Goal: Task Accomplishment & Management: Use online tool/utility

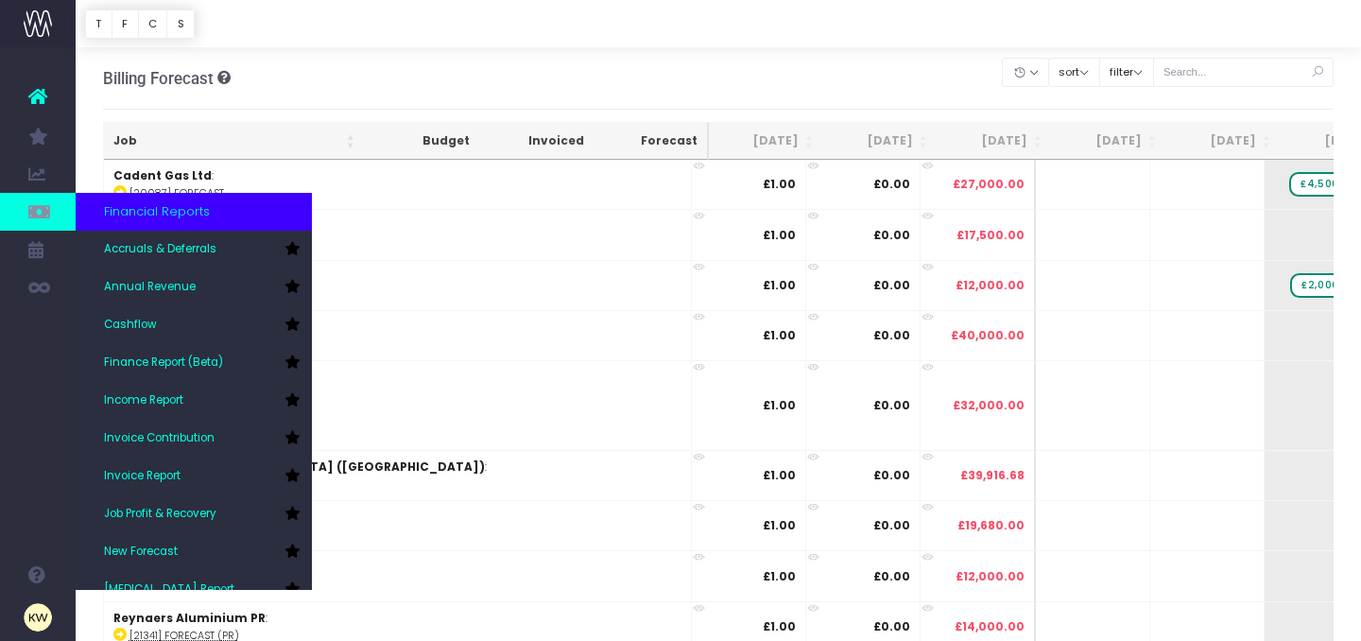
click at [43, 200] on link at bounding box center [38, 212] width 76 height 38
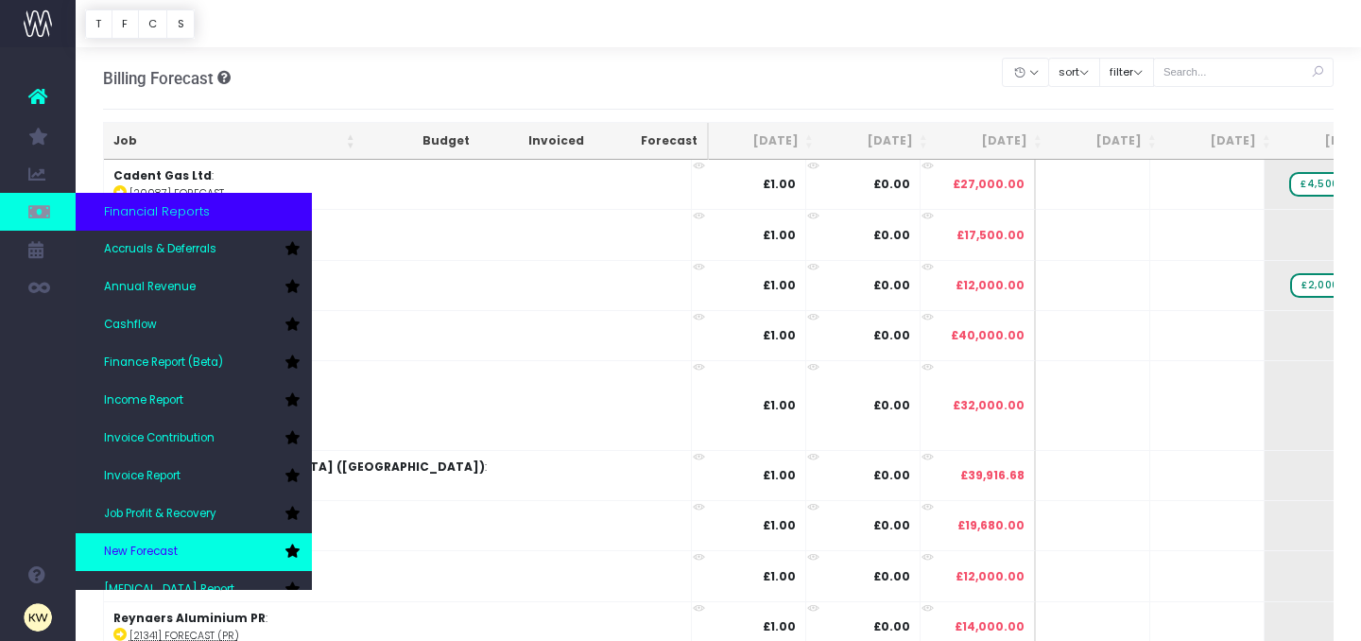
click at [162, 561] on link "New Forecast" at bounding box center [194, 552] width 236 height 38
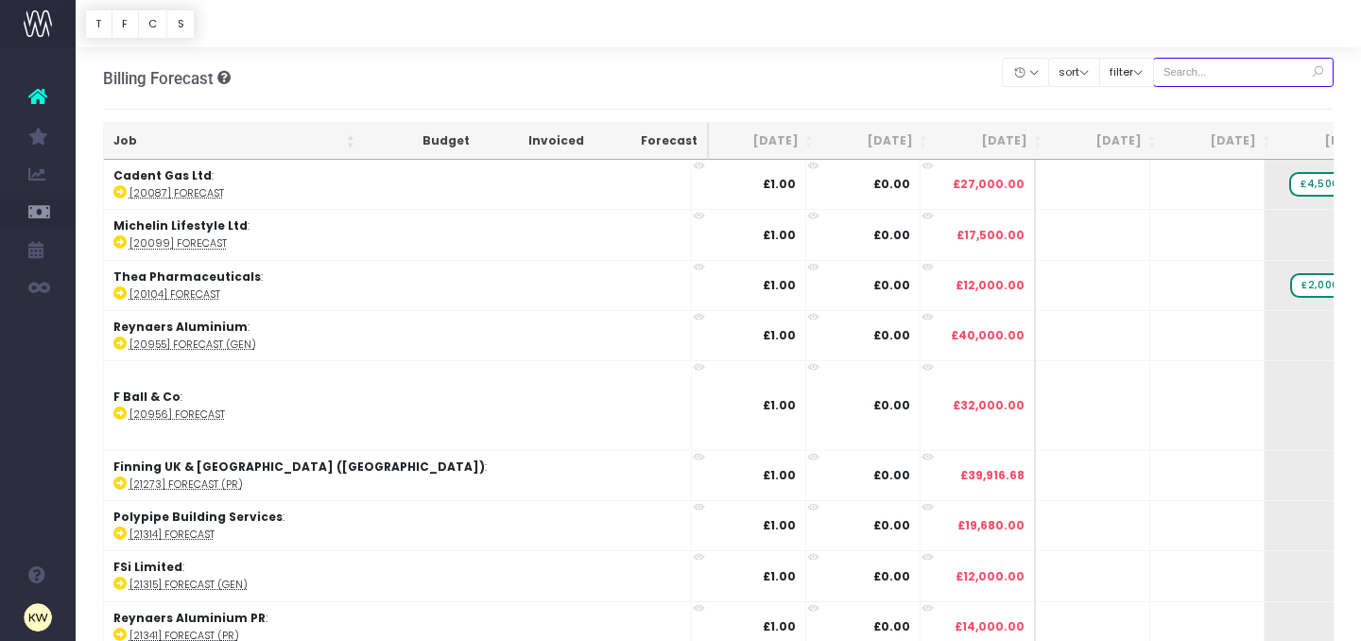
click at [1205, 77] on input "text" at bounding box center [1243, 72] width 181 height 29
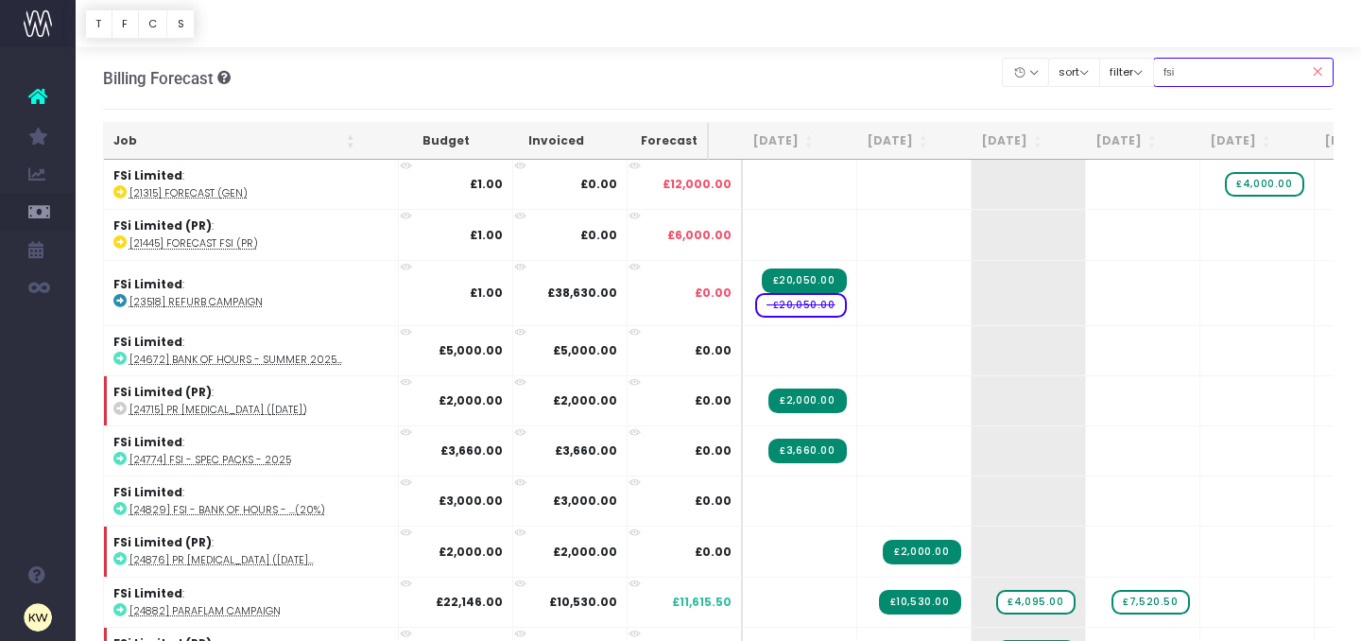
type input "fsi (pr)"
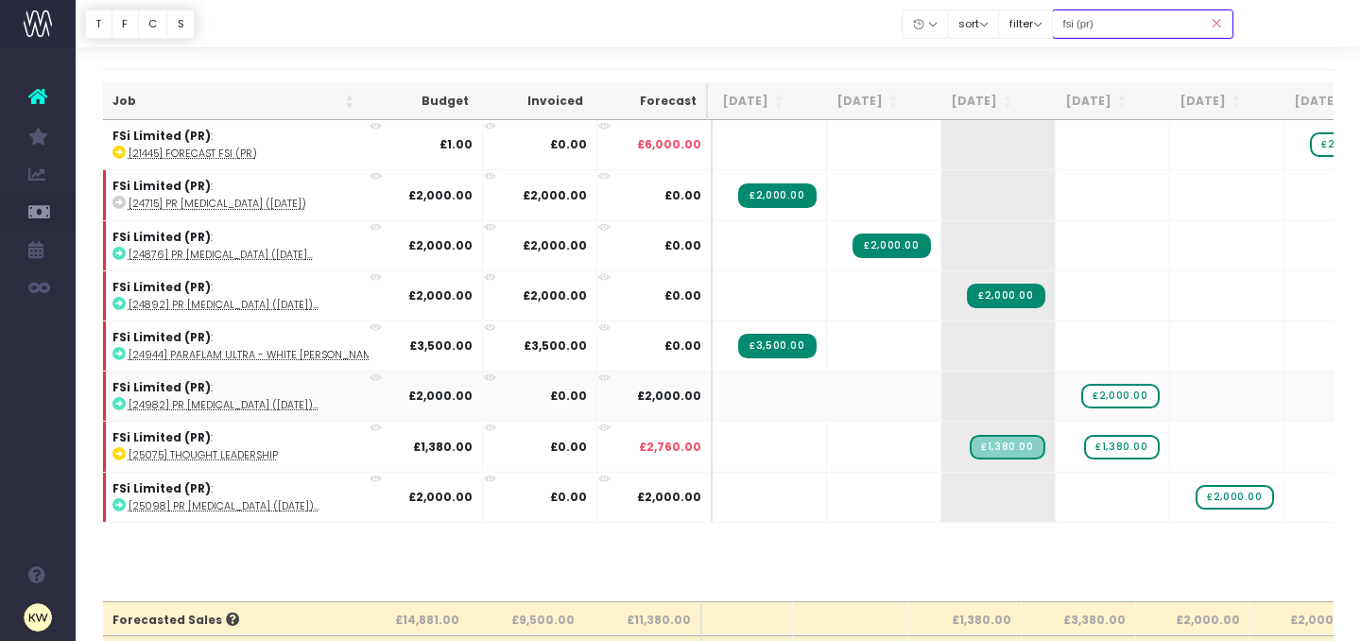
scroll to position [0, 31]
click at [1090, 441] on span "£1,380.00" at bounding box center [1120, 447] width 75 height 25
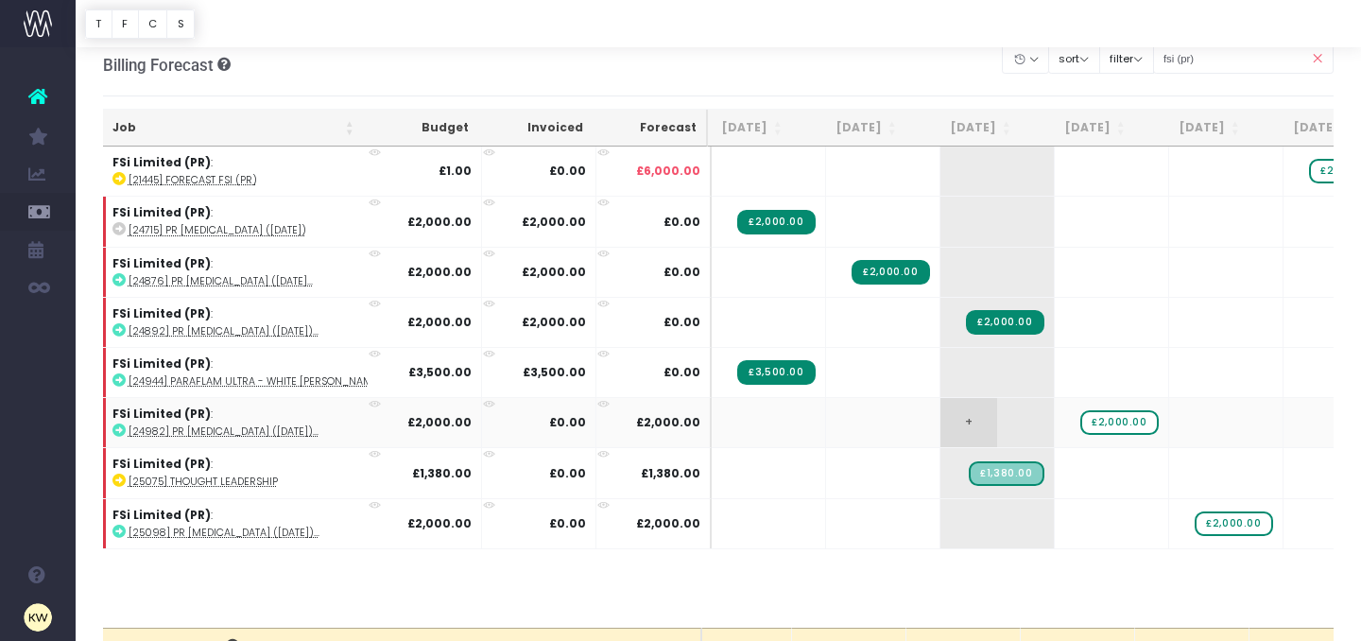
scroll to position [14, 0]
